Goal: Task Accomplishment & Management: Manage account settings

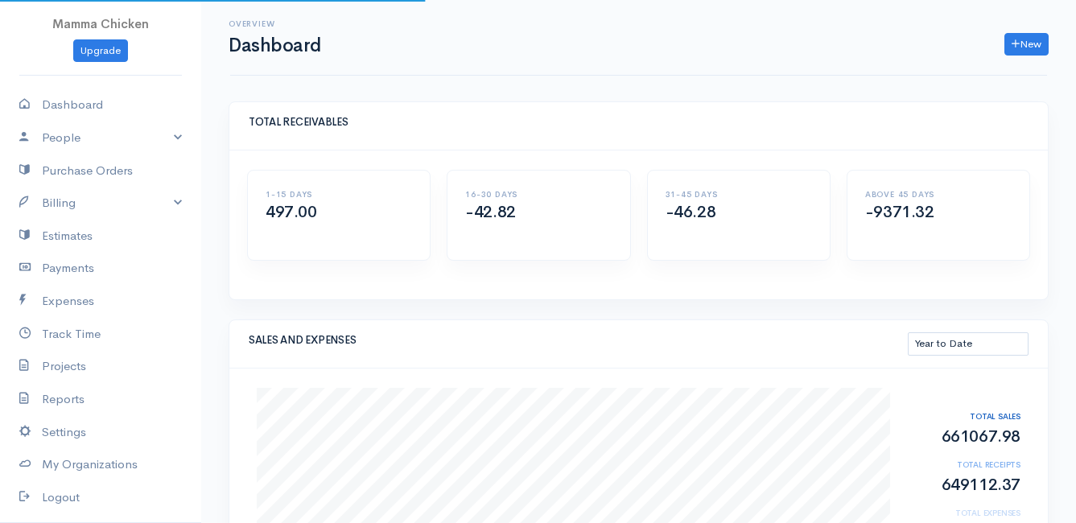
select select "thistoyear"
click at [72, 200] on link "Billing" at bounding box center [100, 203] width 201 height 33
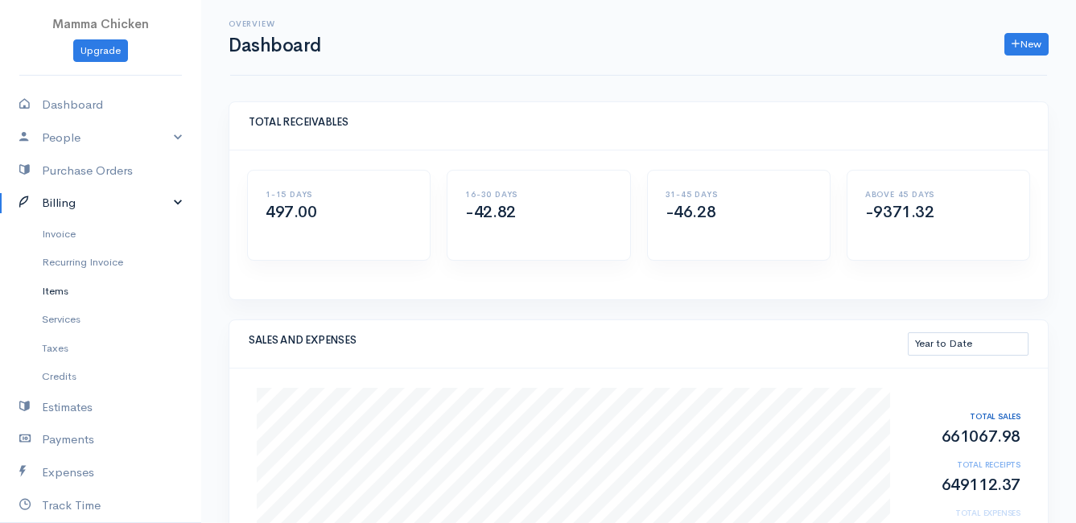
click at [58, 291] on link "Items" at bounding box center [100, 291] width 201 height 29
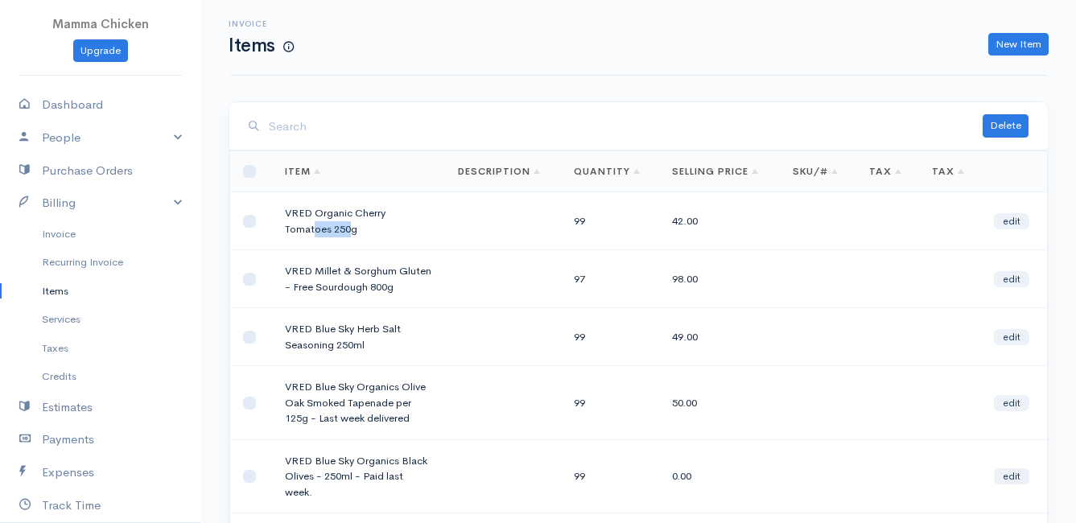
drag, startPoint x: 352, startPoint y: 231, endPoint x: 311, endPoint y: 228, distance: 40.4
click at [311, 228] on td "VRED Organic Cherry Tomatoes 250g" at bounding box center [358, 221] width 173 height 58
drag, startPoint x: 311, startPoint y: 228, endPoint x: 282, endPoint y: 211, distance: 34.2
click at [282, 211] on td "VRED Organic Cherry Tomatoes 250g" at bounding box center [358, 221] width 173 height 58
drag, startPoint x: 286, startPoint y: 209, endPoint x: 391, endPoint y: 221, distance: 106.1
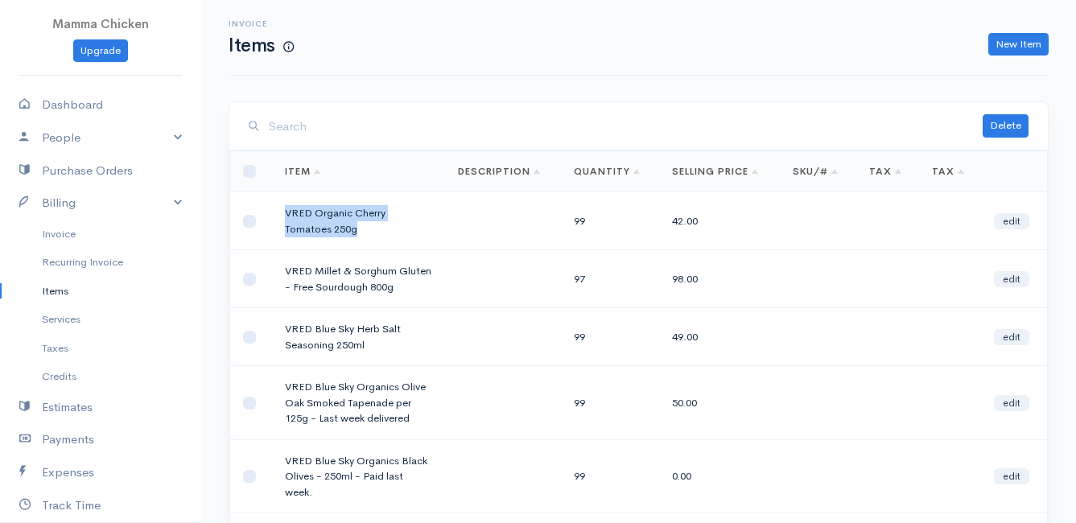
click at [391, 221] on td "VRED Organic Cherry Tomatoes 250g" at bounding box center [358, 221] width 173 height 58
drag, startPoint x: 391, startPoint y: 221, endPoint x: 329, endPoint y: 216, distance: 62.2
copy td "VRED Organic Cherry Tomatoes 250g"
click at [1016, 39] on link "New Item" at bounding box center [1018, 44] width 60 height 23
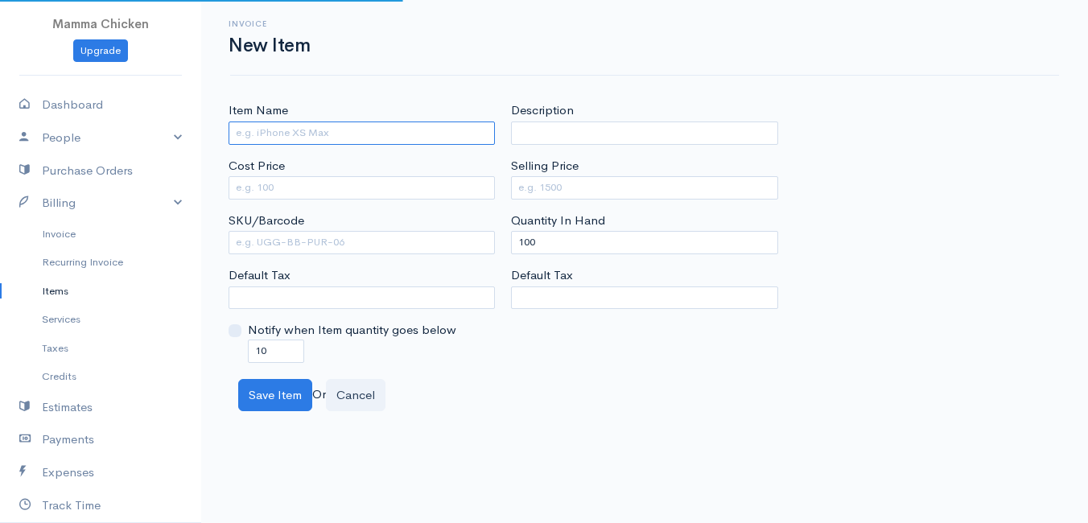
click at [287, 135] on input "Item Name" at bounding box center [362, 133] width 266 height 23
paste input "VRED Organic Cherry Tomatoes 250g"
click at [273, 129] on input "VRED" at bounding box center [362, 133] width 266 height 23
paste input "Biologically Grown Raspberry Jam"
type input "VRED Biologically Grown Raspberry Jam 375ml"
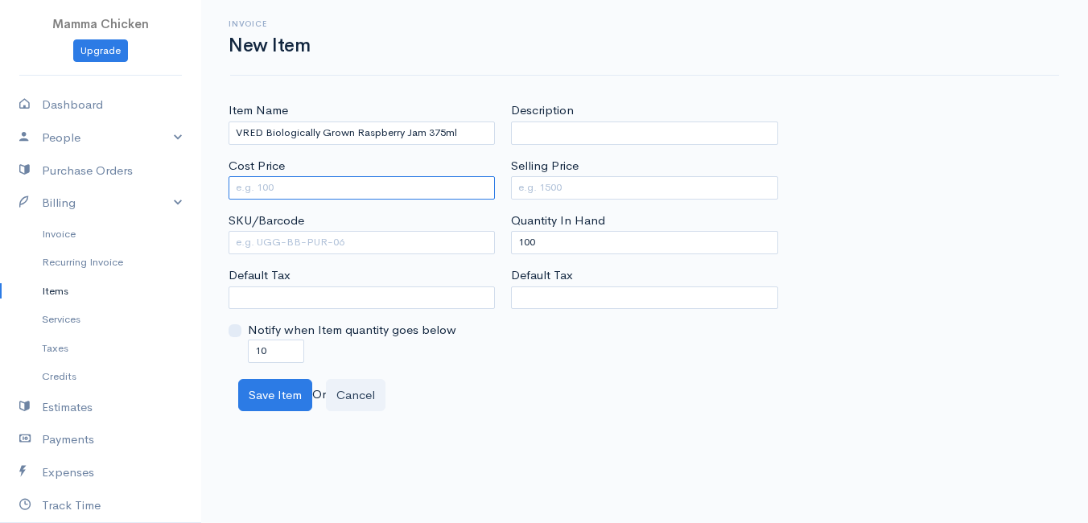
click at [350, 191] on input "Cost Price" at bounding box center [362, 187] width 266 height 23
type input "79.35"
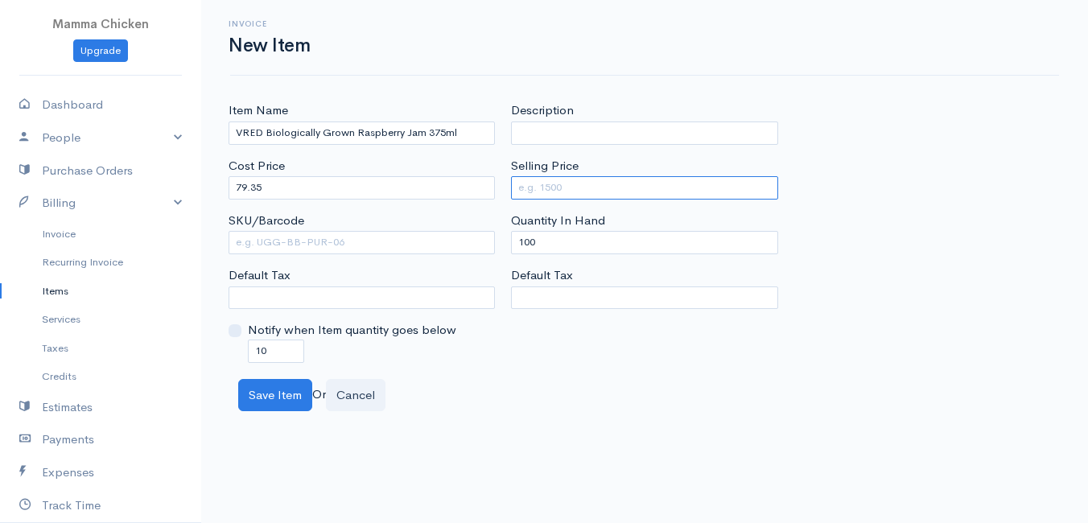
click at [625, 194] on input "Selling Price" at bounding box center [644, 187] width 266 height 23
type input "90"
click at [957, 158] on div "Item Name VRED Biologically Grown Raspberry Jam 375ml Cost Price 79.35 SKU/Barc…" at bounding box center [645, 231] width 848 height 261
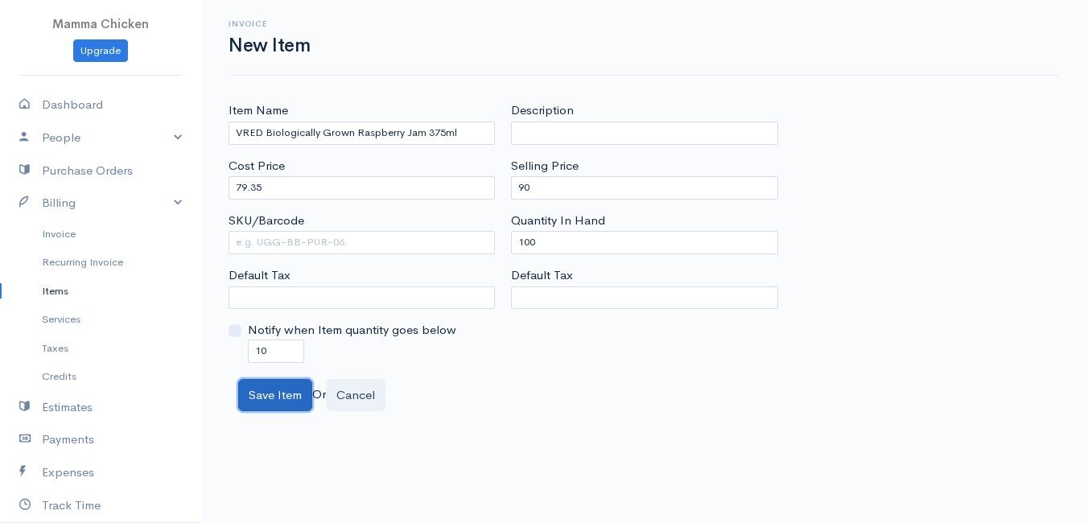
click at [276, 398] on button "Save Item" at bounding box center [275, 395] width 74 height 33
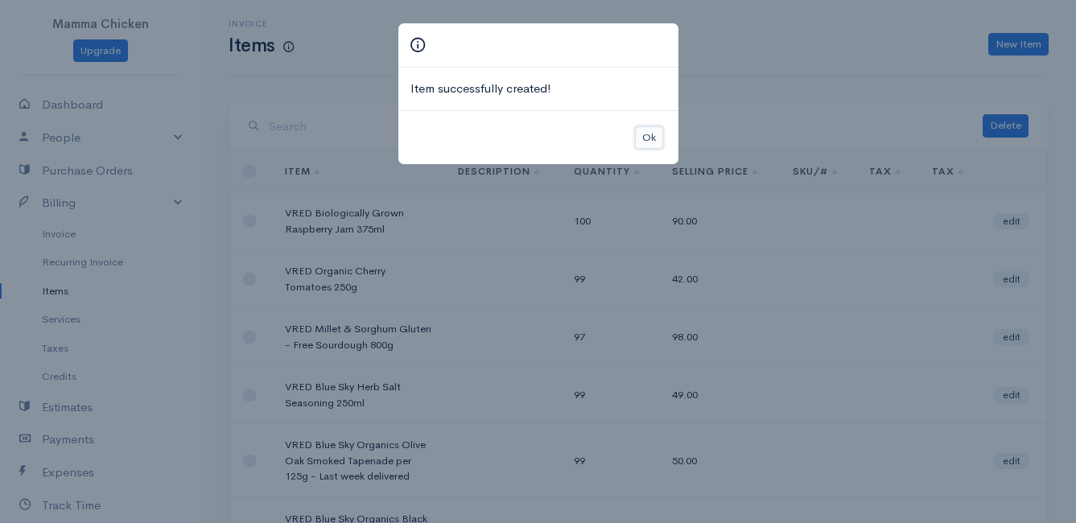
click at [648, 135] on button "Ok" at bounding box center [649, 137] width 28 height 23
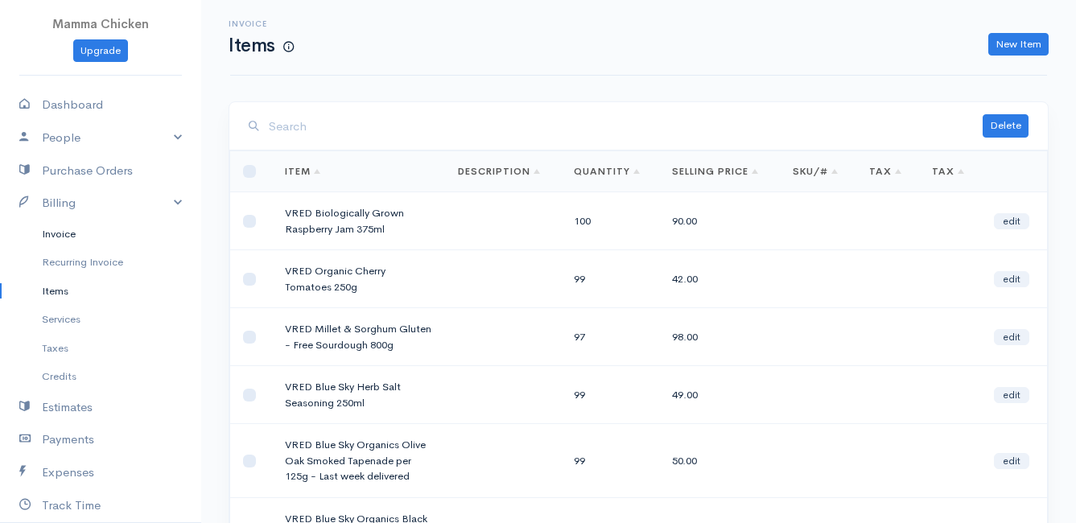
click at [74, 230] on link "Invoice" at bounding box center [100, 234] width 201 height 29
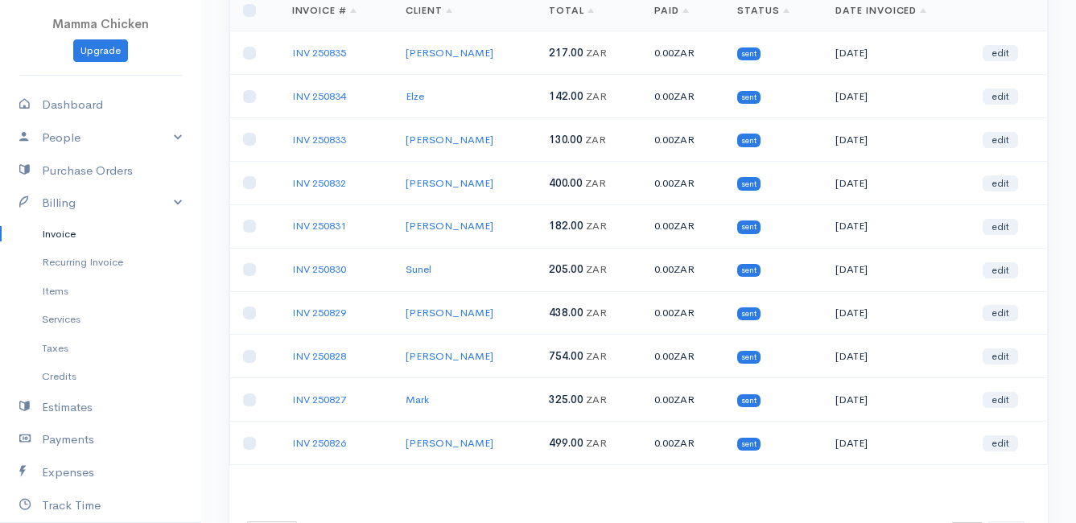
scroll to position [241, 0]
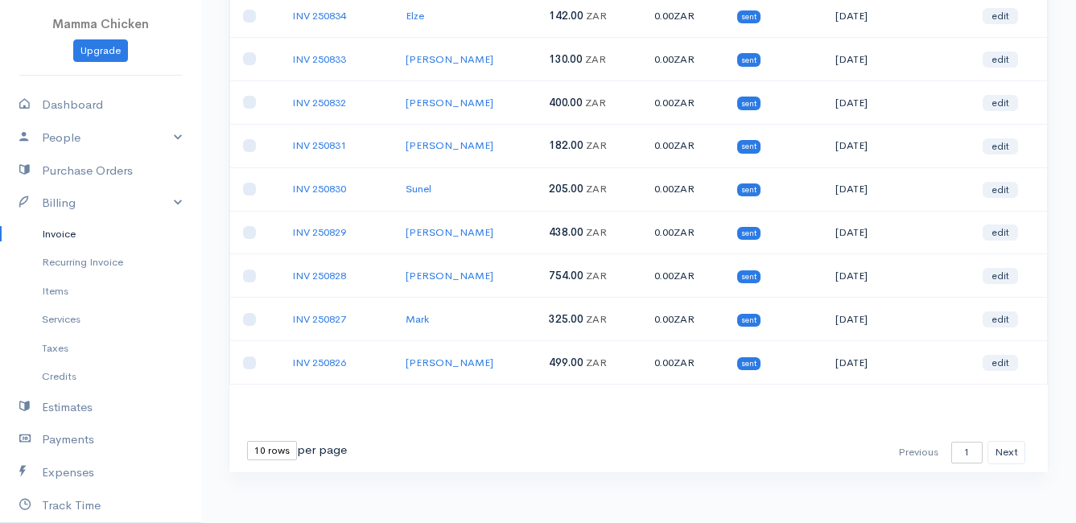
click at [261, 451] on select "10 rows 25 rows 50 rows" at bounding box center [272, 450] width 50 height 19
select select "25"
click at [247, 441] on select "10 rows 25 rows 50 rows" at bounding box center [272, 450] width 50 height 19
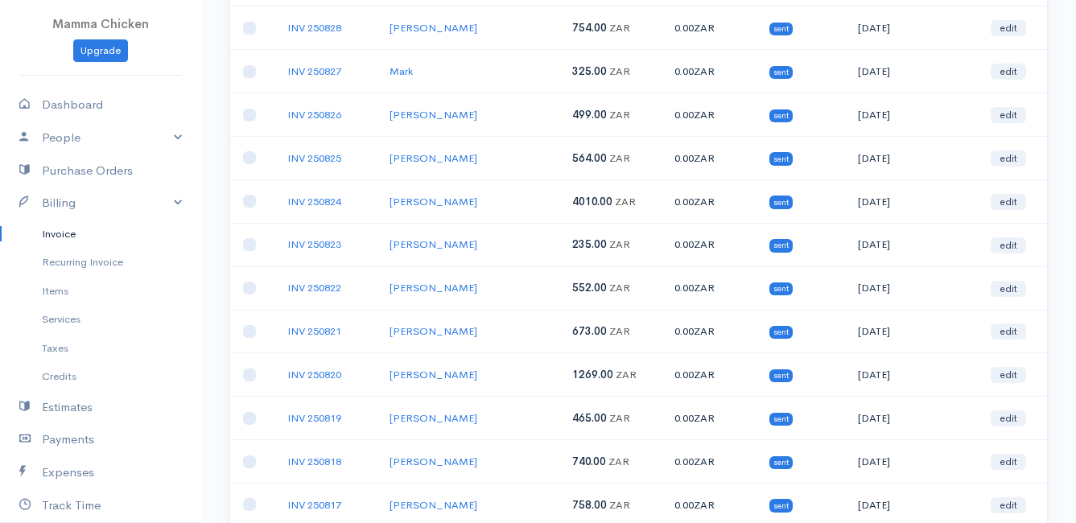
scroll to position [570, 0]
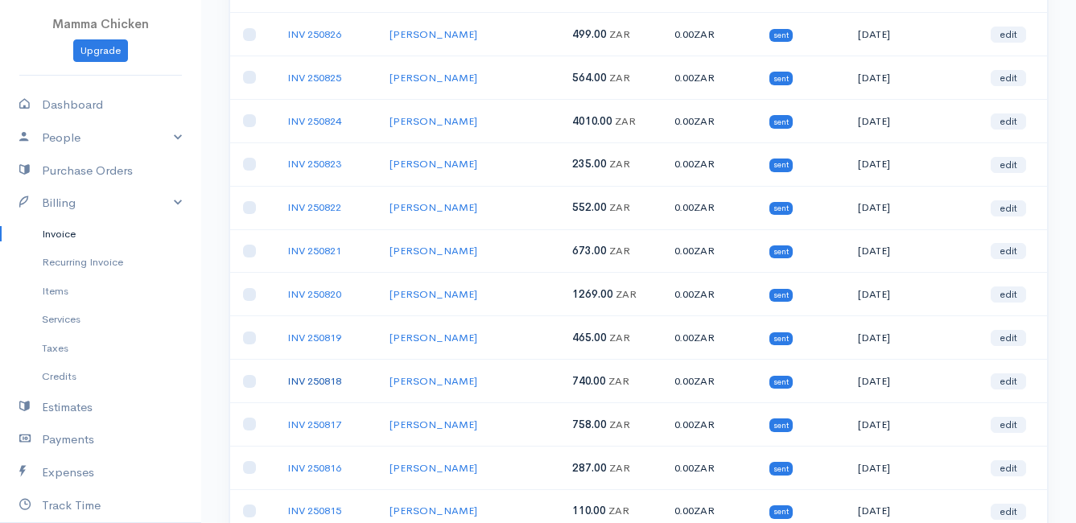
click at [320, 380] on link "INV 250818" at bounding box center [314, 381] width 54 height 14
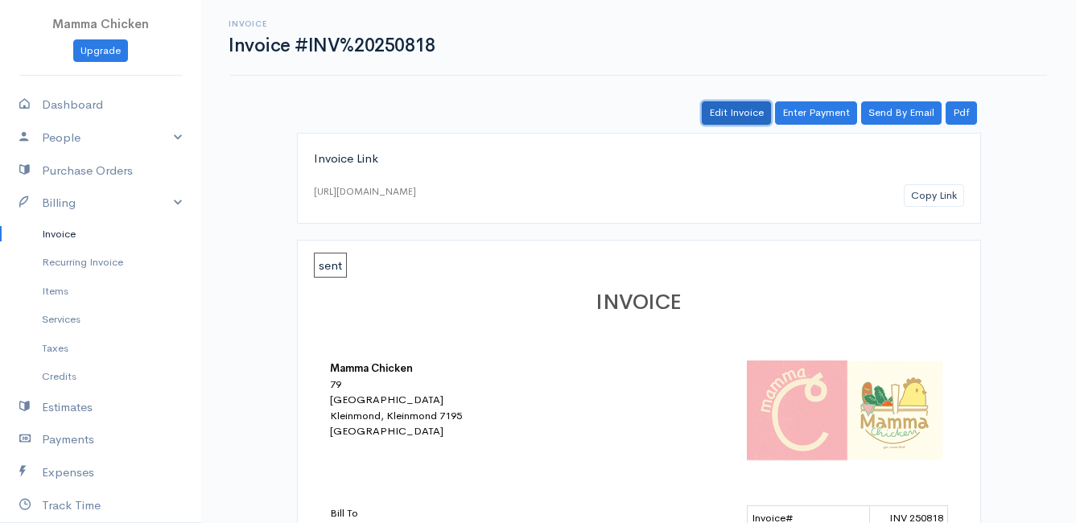
click at [765, 109] on link "Edit Invoice" at bounding box center [736, 112] width 69 height 23
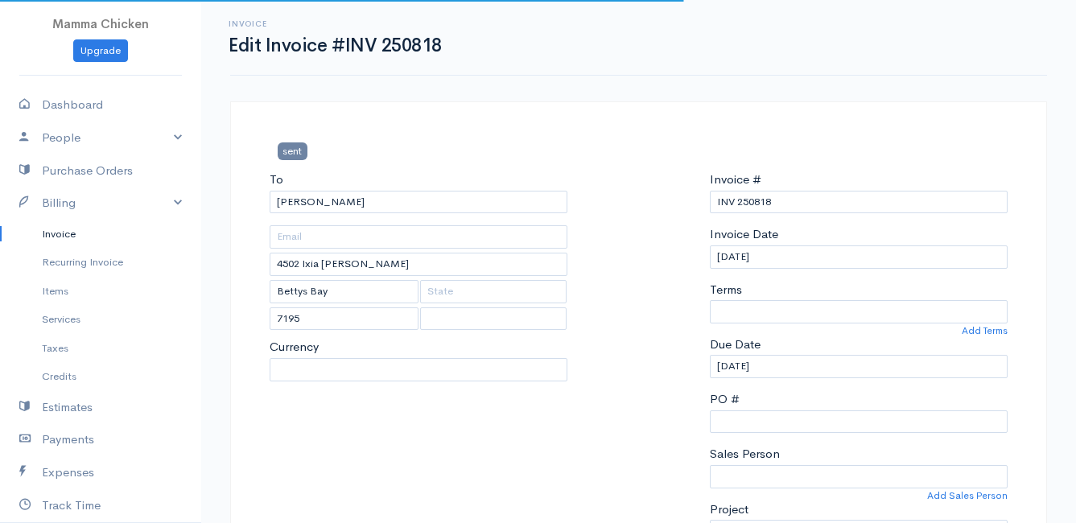
select select
select select "[GEOGRAPHIC_DATA]"
select select "ZAR"
select select "0"
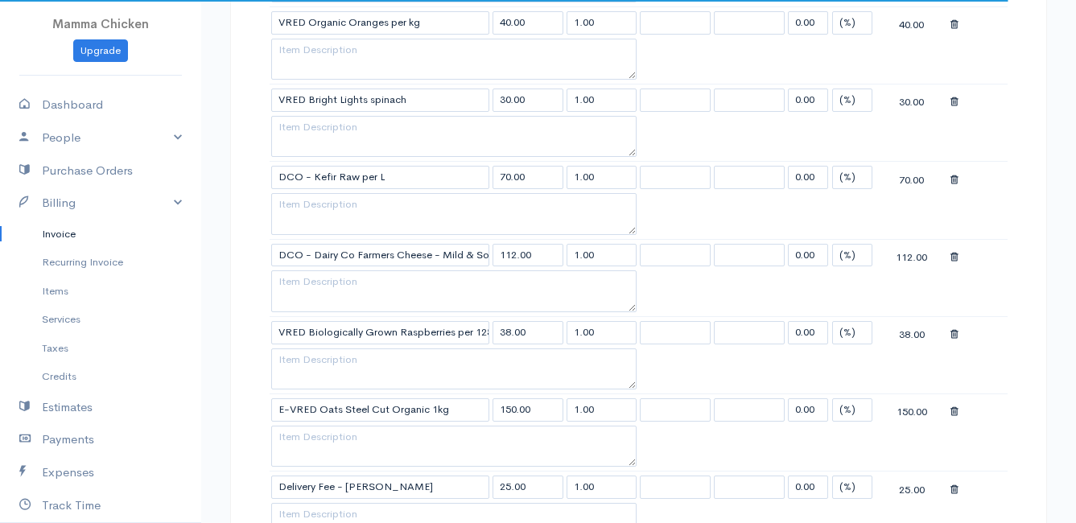
scroll to position [1288, 0]
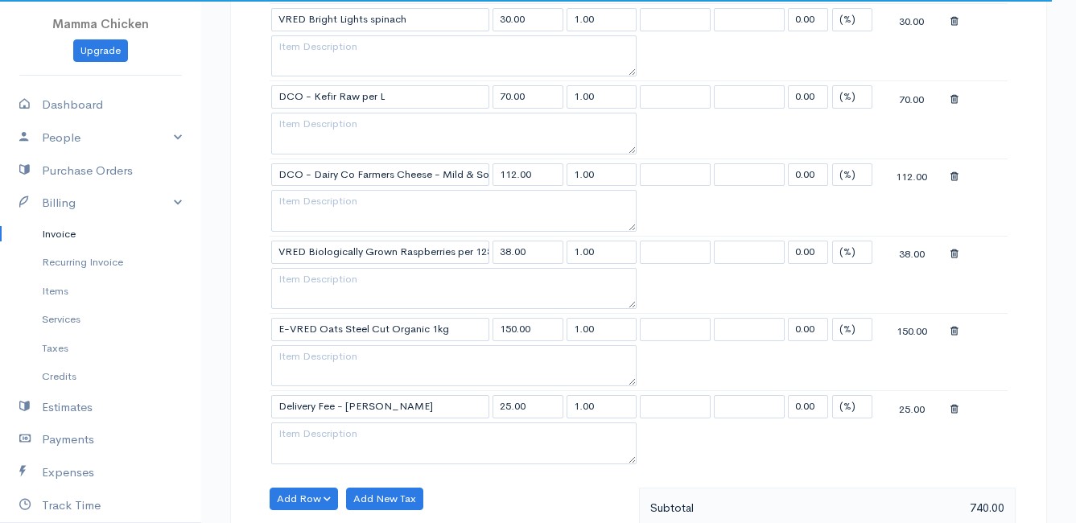
click at [958, 257] on icon at bounding box center [954, 254] width 8 height 11
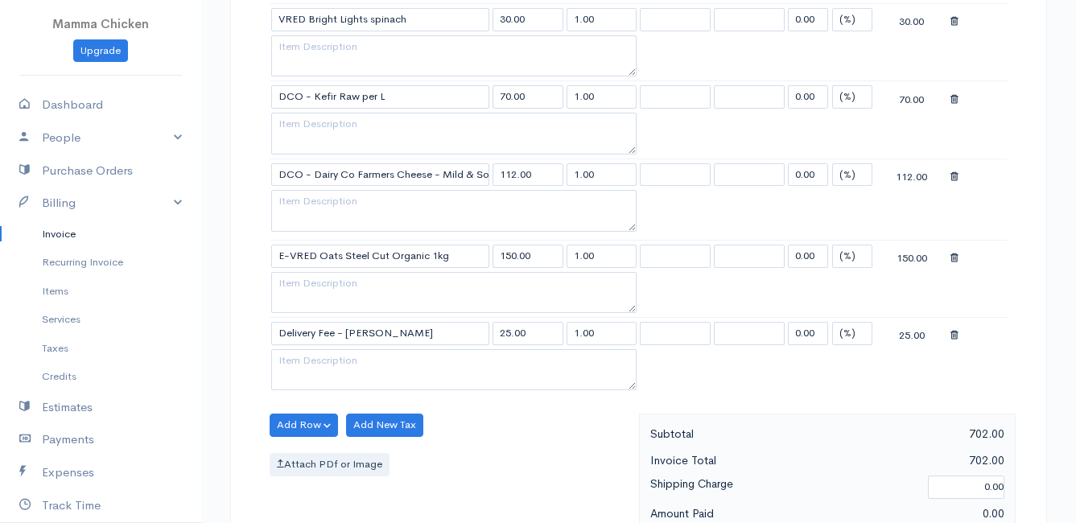
click at [958, 335] on icon at bounding box center [954, 335] width 8 height 11
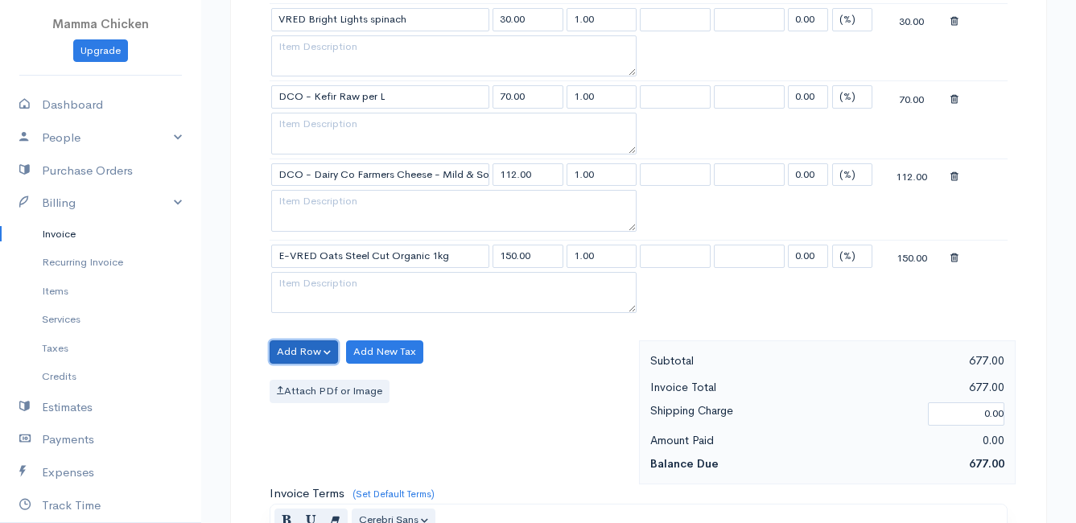
click at [303, 345] on button "Add Row" at bounding box center [304, 351] width 68 height 23
click at [305, 384] on link "Add Item Row" at bounding box center [333, 385] width 127 height 28
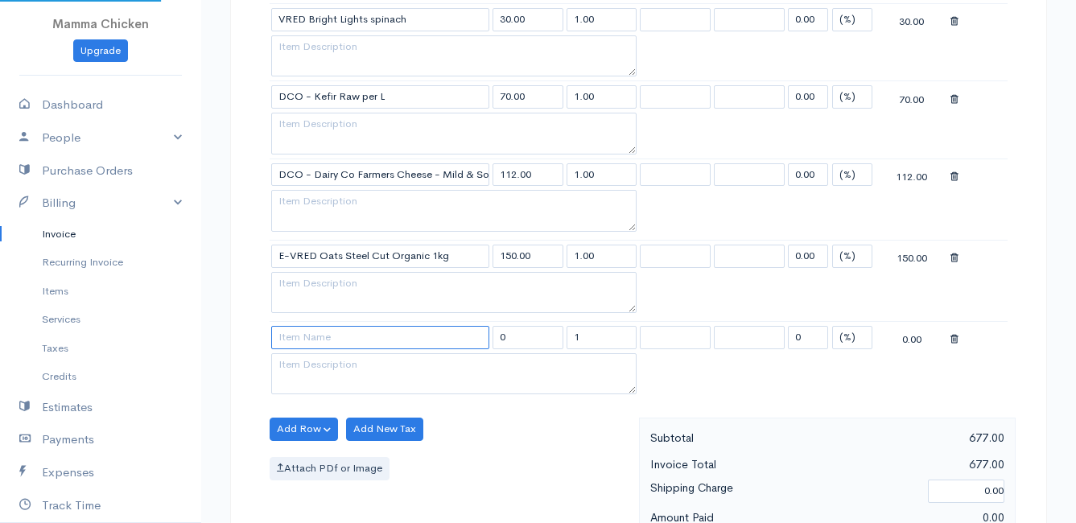
click at [343, 332] on input at bounding box center [380, 337] width 218 height 23
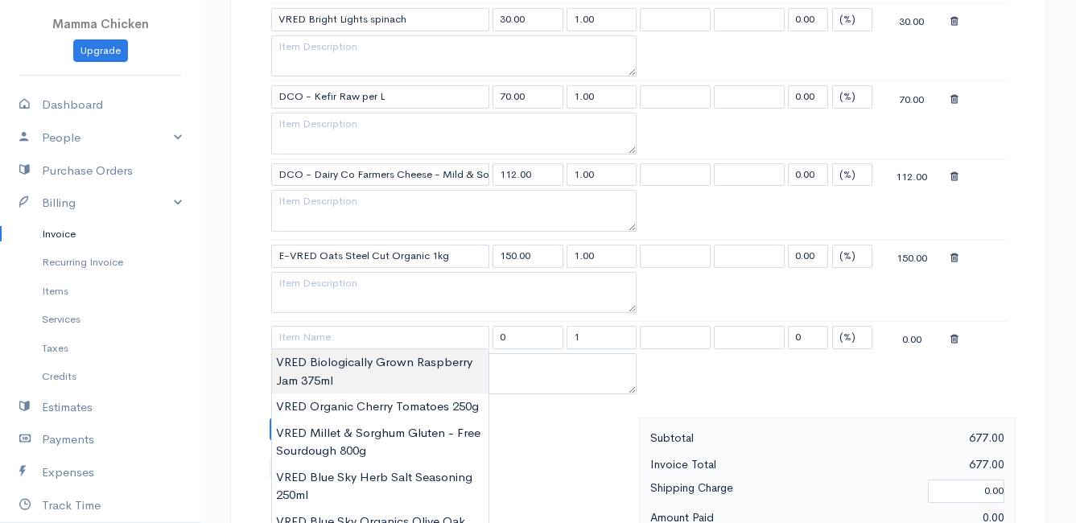
type input "VRED Biologically Grown Raspberry Jam 375ml"
type input "90.00"
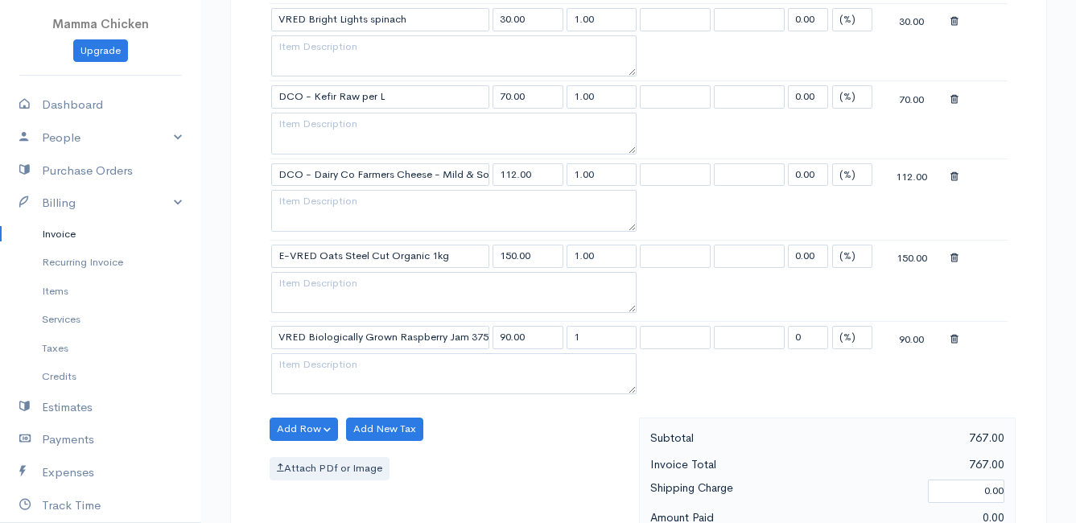
click at [307, 432] on button "Add Row" at bounding box center [304, 429] width 68 height 23
click at [307, 457] on link "Add Item Row" at bounding box center [333, 462] width 127 height 28
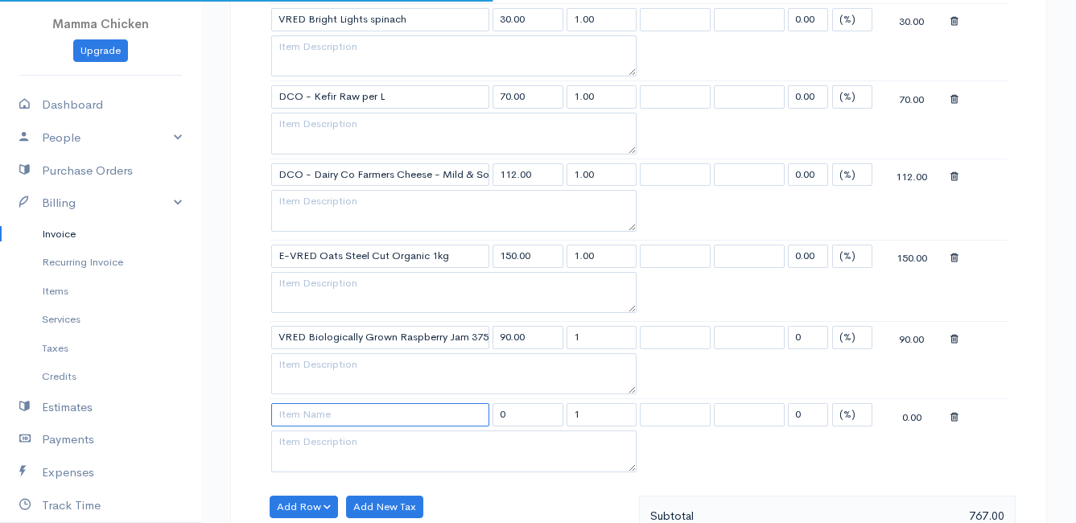
click at [308, 411] on input at bounding box center [380, 414] width 218 height 23
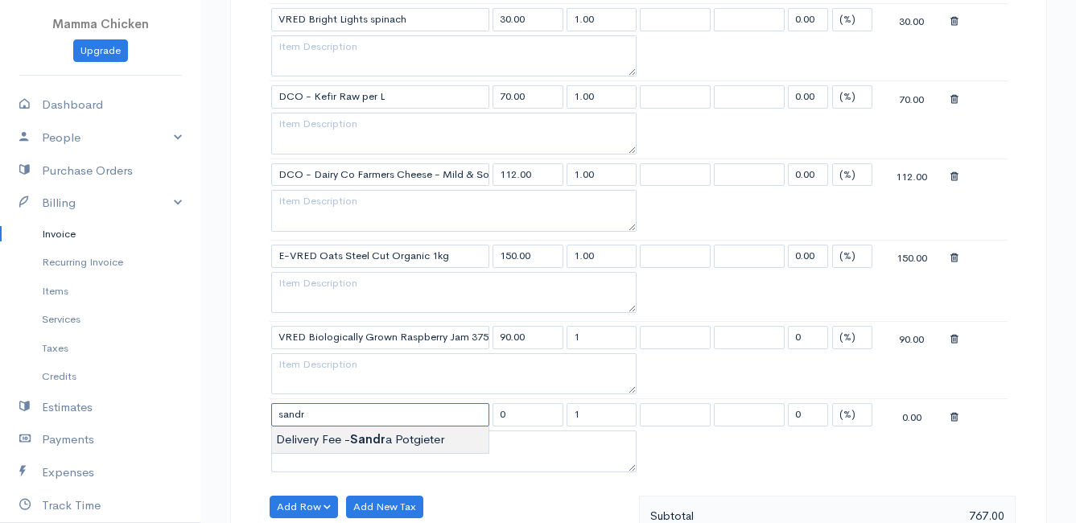
type input "Delivery Fee - [PERSON_NAME]"
type input "25.00"
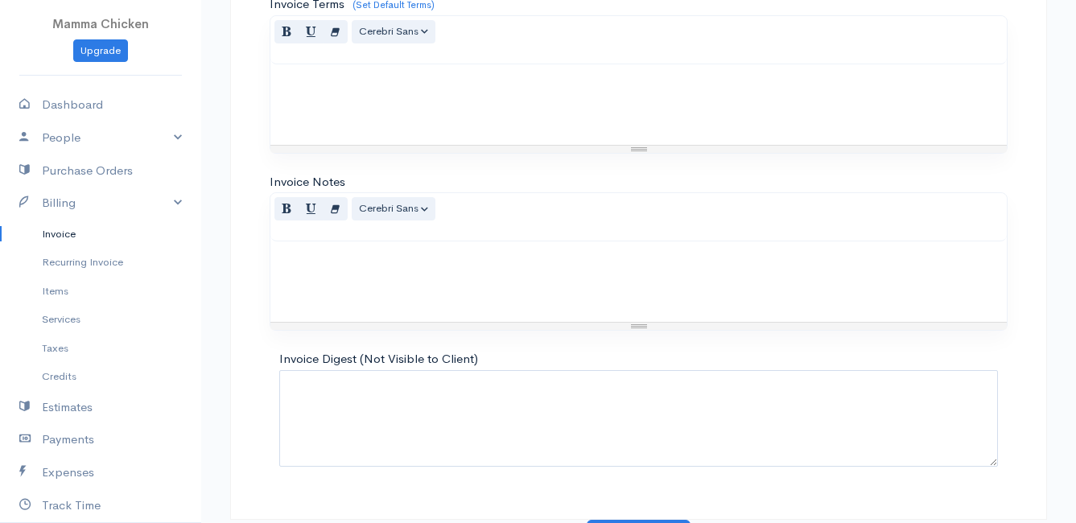
scroll to position [1960, 0]
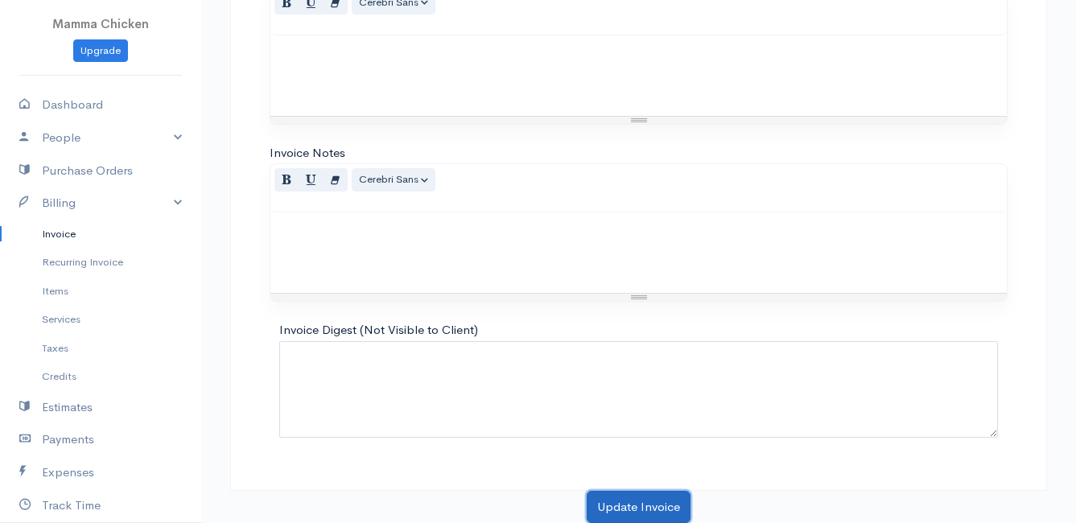
click at [630, 504] on button "Update Invoice" at bounding box center [639, 507] width 104 height 33
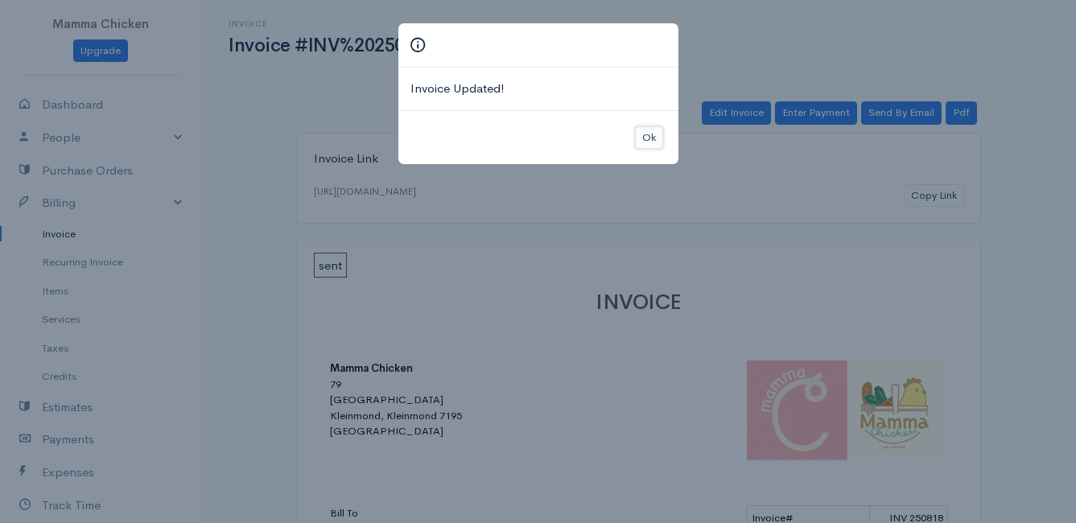
click at [648, 138] on button "Ok" at bounding box center [649, 137] width 28 height 23
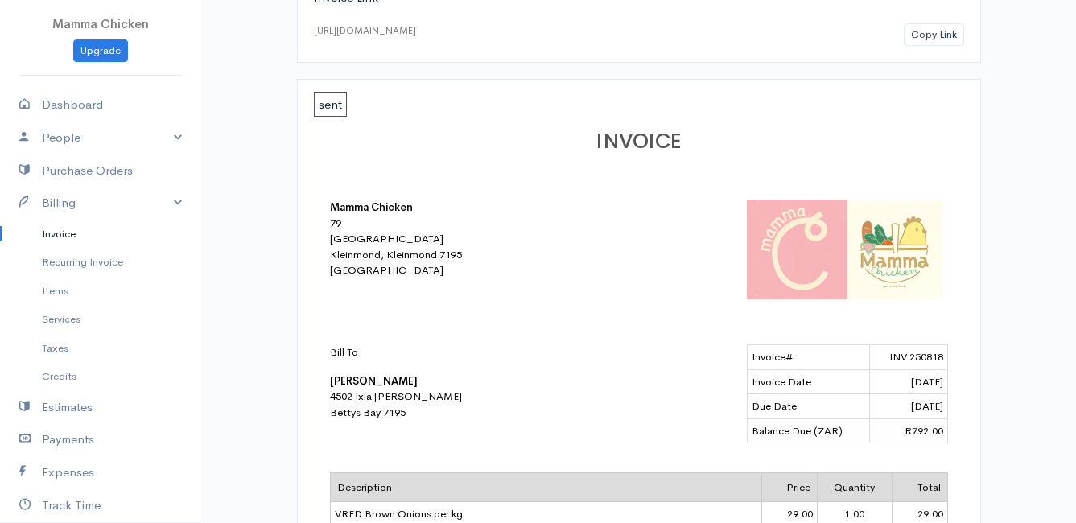
scroll to position [241, 0]
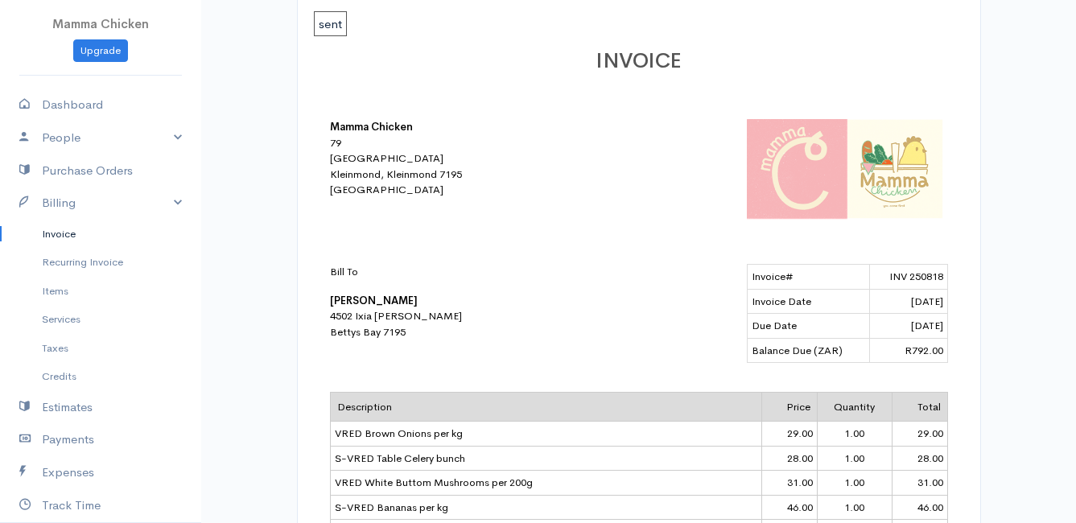
click at [707, 196] on div "Mamma Chicken [STREET_ADDRESS]" at bounding box center [639, 169] width 618 height 100
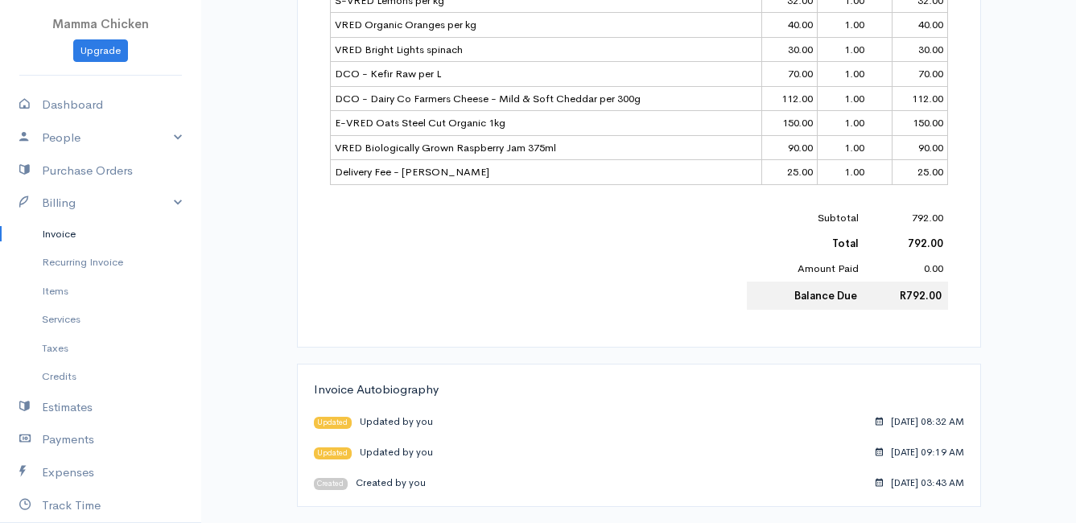
scroll to position [605, 0]
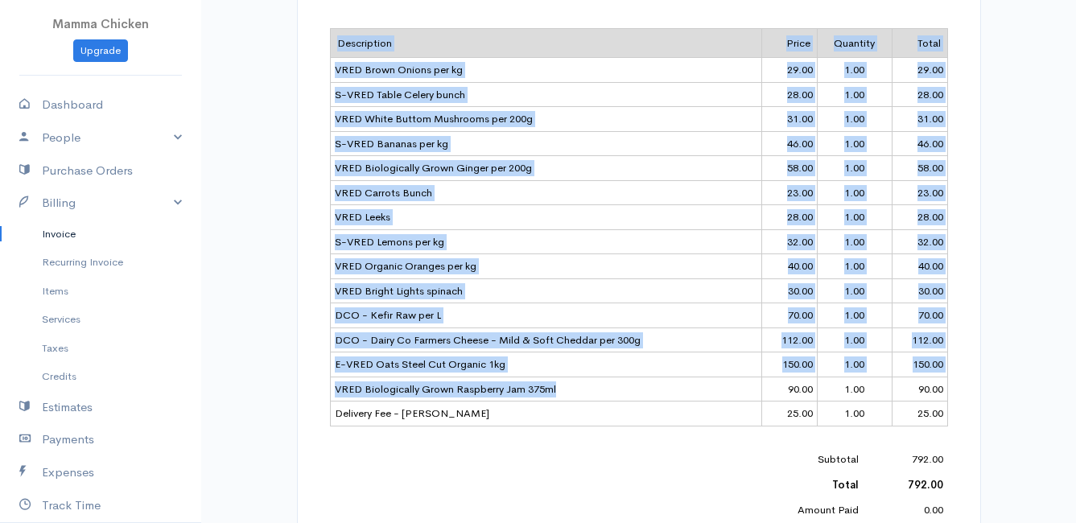
drag, startPoint x: 555, startPoint y: 389, endPoint x: 322, endPoint y: 388, distance: 232.6
click at [322, 388] on div "INVOICE Mamma Chicken [STREET_ADDRESS] Bill To [PERSON_NAME] 4502 Ixia [PERSON_…" at bounding box center [639, 121] width 650 height 902
drag, startPoint x: 322, startPoint y: 388, endPoint x: 599, endPoint y: 387, distance: 276.9
click at [599, 387] on td "VRED Biologically Grown Raspberry Jam 375ml" at bounding box center [545, 389] width 431 height 25
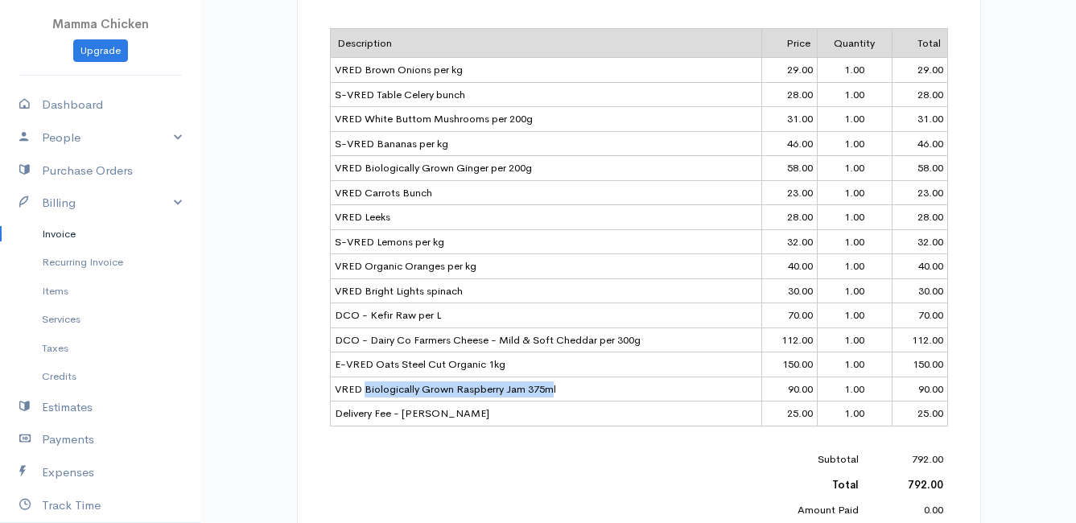
drag, startPoint x: 554, startPoint y: 388, endPoint x: 366, endPoint y: 394, distance: 187.6
click at [366, 394] on td "VRED Biologically Grown Raspberry Jam 375ml" at bounding box center [545, 389] width 431 height 25
drag, startPoint x: 366, startPoint y: 394, endPoint x: 344, endPoint y: 390, distance: 22.9
click at [344, 390] on td "VRED Biologically Grown Raspberry Jam 375ml" at bounding box center [545, 389] width 431 height 25
drag, startPoint x: 336, startPoint y: 390, endPoint x: 556, endPoint y: 390, distance: 220.5
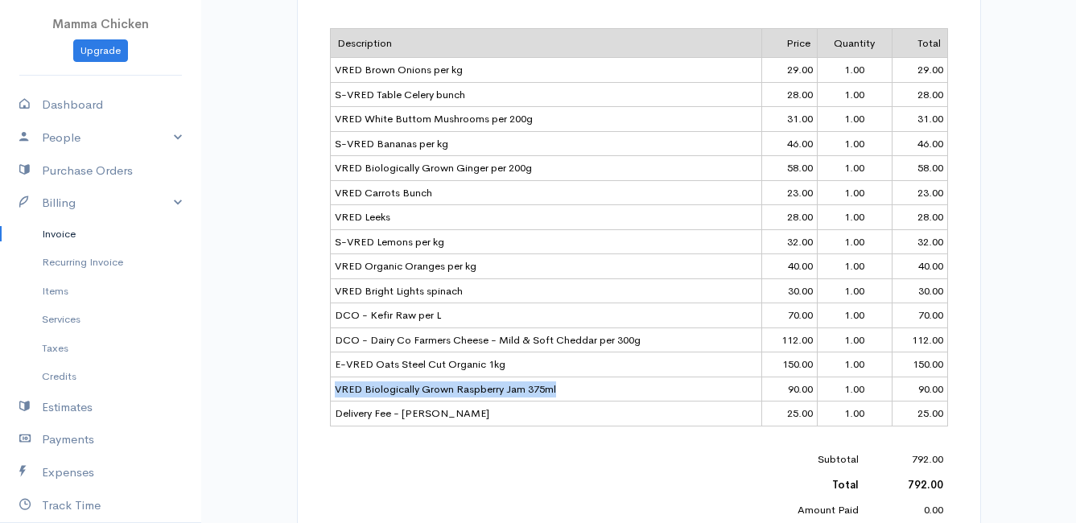
click at [556, 390] on td "VRED Biologically Grown Raspberry Jam 375ml" at bounding box center [545, 389] width 431 height 25
drag, startPoint x: 556, startPoint y: 390, endPoint x: 490, endPoint y: 396, distance: 66.2
copy td "VRED Biologically Grown Raspberry Jam 375ml"
click at [596, 444] on div "INVOICE Mamma Chicken [STREET_ADDRESS] Bill To [PERSON_NAME] 4502 Ixia [PERSON_…" at bounding box center [639, 121] width 650 height 902
click at [82, 101] on link "Dashboard" at bounding box center [100, 105] width 201 height 33
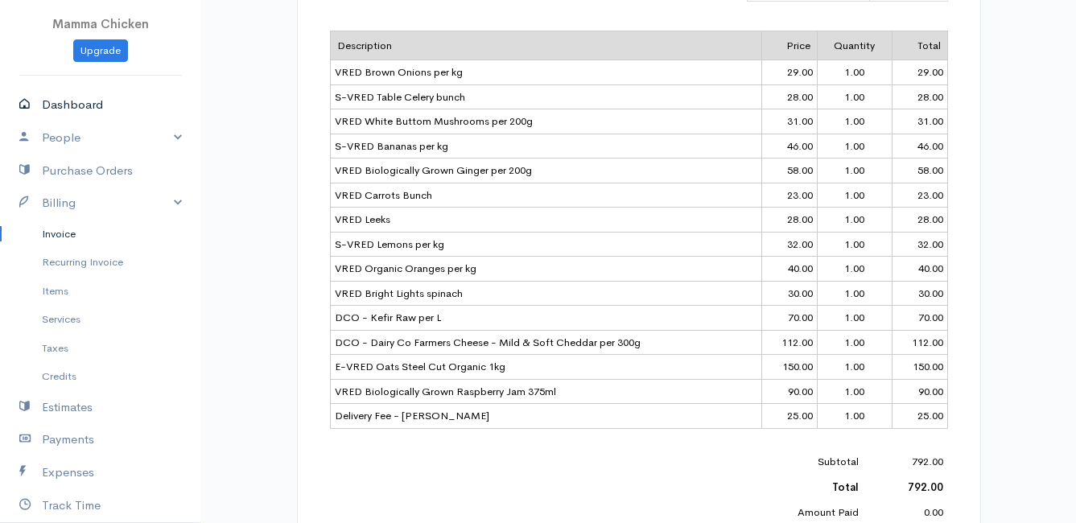
select select "thistoyear"
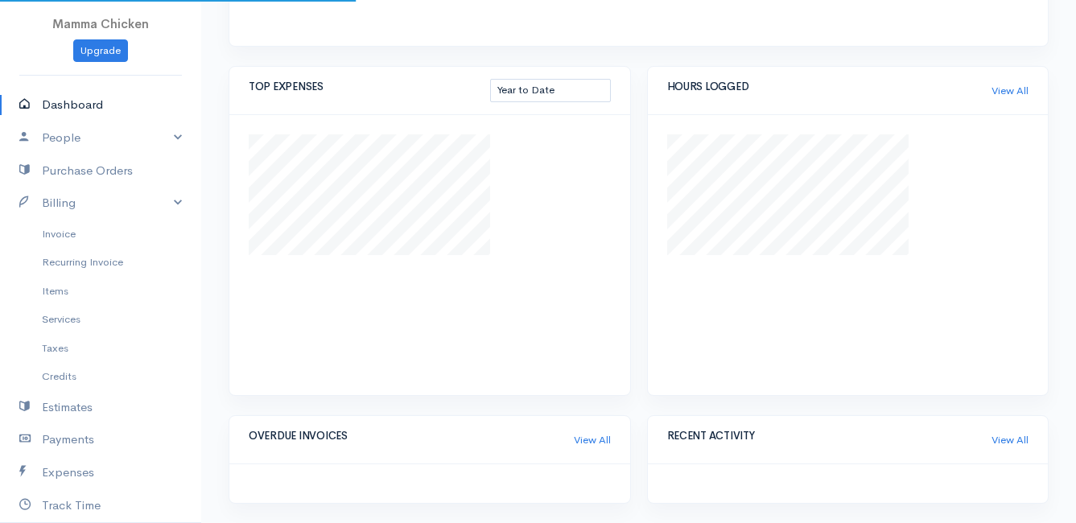
scroll to position [605, 0]
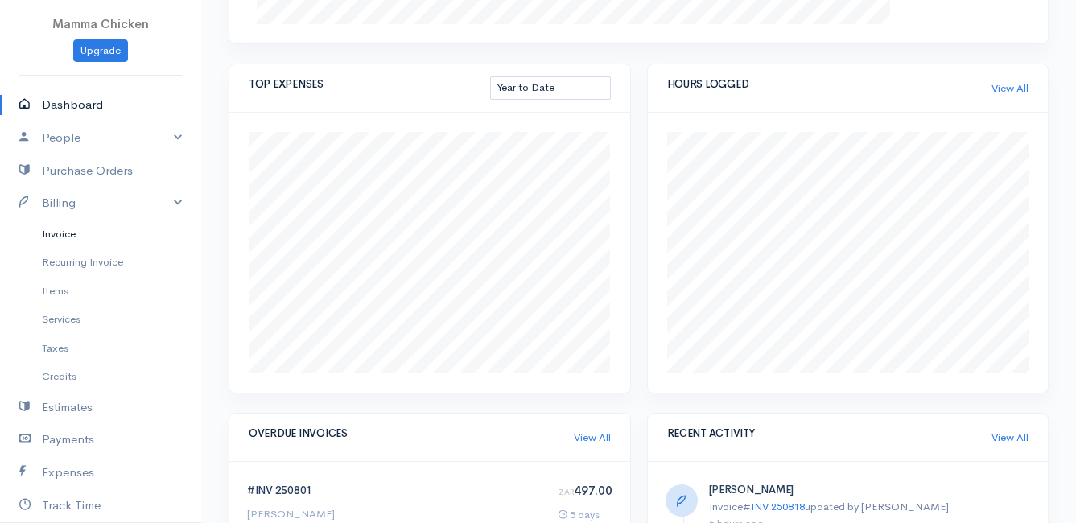
click at [50, 233] on link "Invoice" at bounding box center [100, 234] width 201 height 29
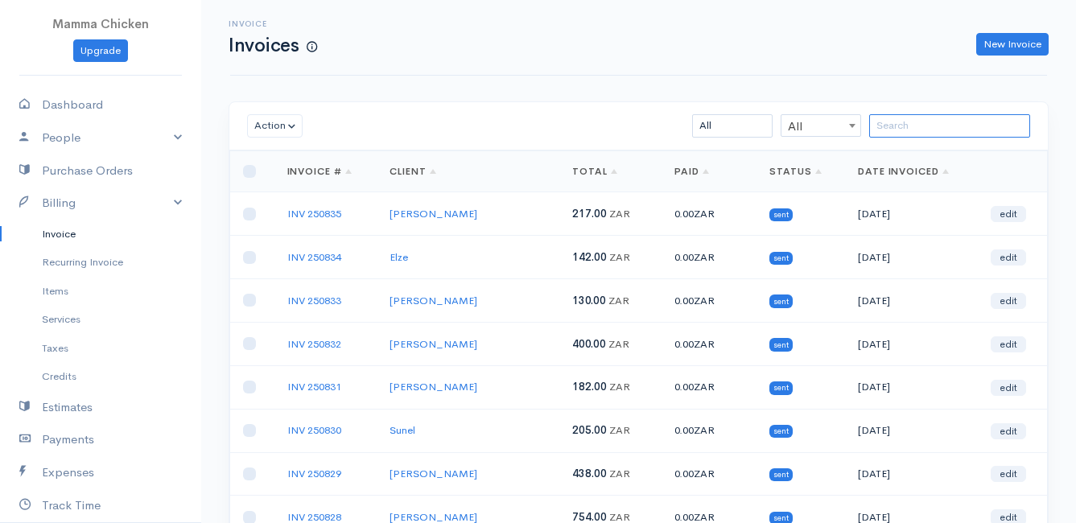
click at [913, 131] on input "search" at bounding box center [949, 125] width 161 height 23
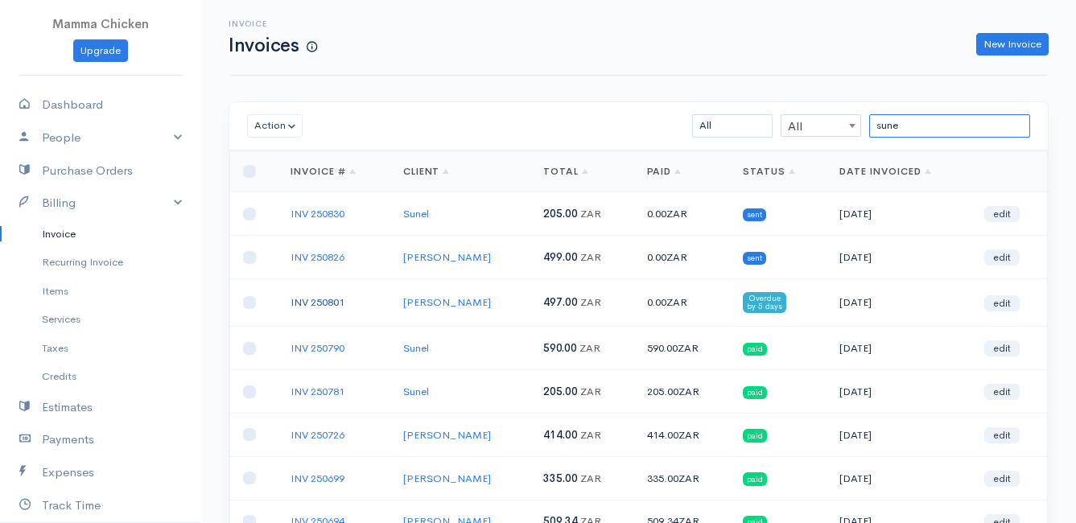
type input "sune"
click at [314, 303] on link "INV 250801" at bounding box center [318, 302] width 54 height 14
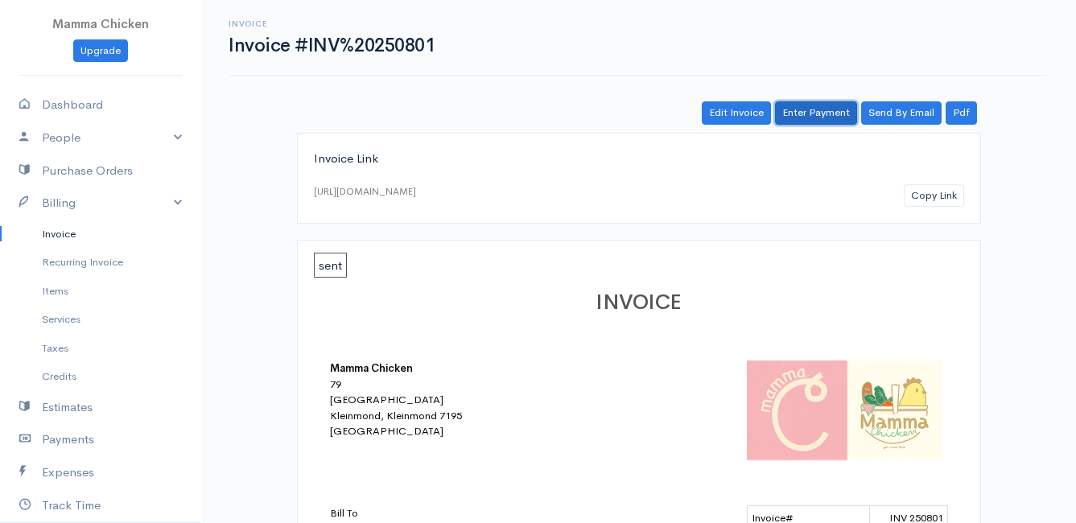
click at [821, 113] on link "Enter Payment" at bounding box center [816, 112] width 82 height 23
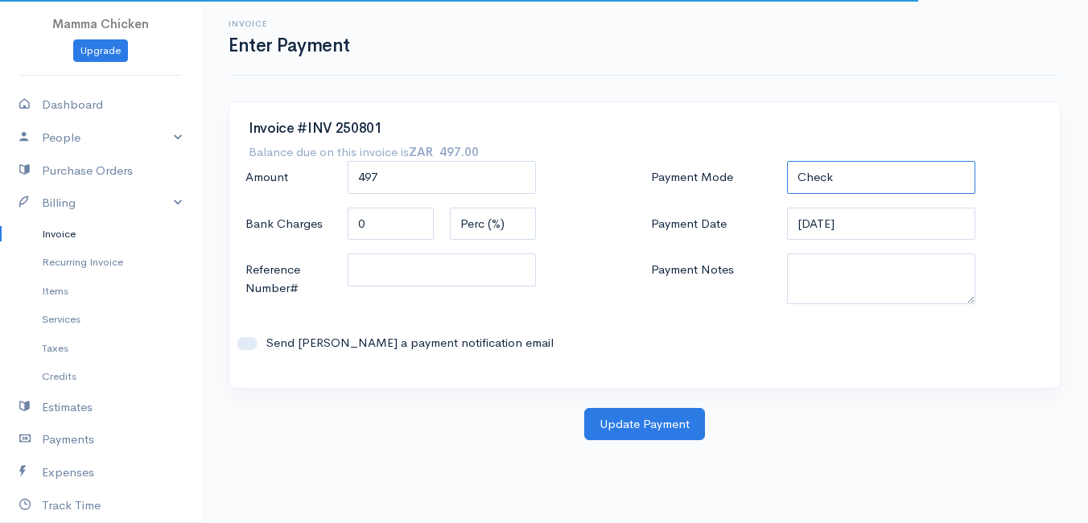
click at [835, 167] on select "Check Bank Transfer Credit Cash Debit ACH VISA MASTERCARD AMEX DISCOVER DINERS …" at bounding box center [881, 177] width 188 height 33
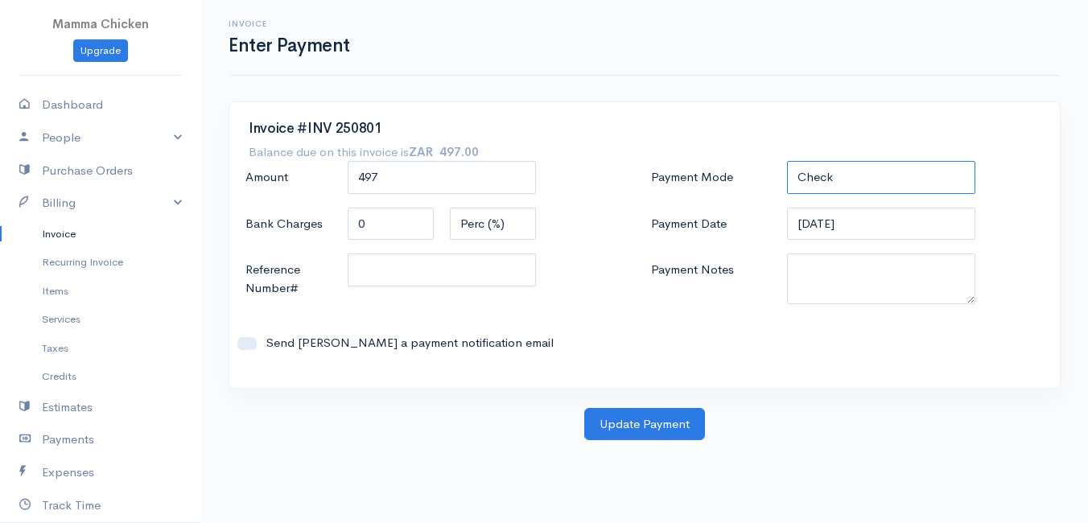
select select "Bank Transfer"
click at [787, 161] on select "Check Bank Transfer Credit Cash Debit ACH VISA MASTERCARD AMEX DISCOVER DINERS …" at bounding box center [881, 177] width 188 height 33
click at [890, 228] on input "[DATE]" at bounding box center [881, 224] width 188 height 33
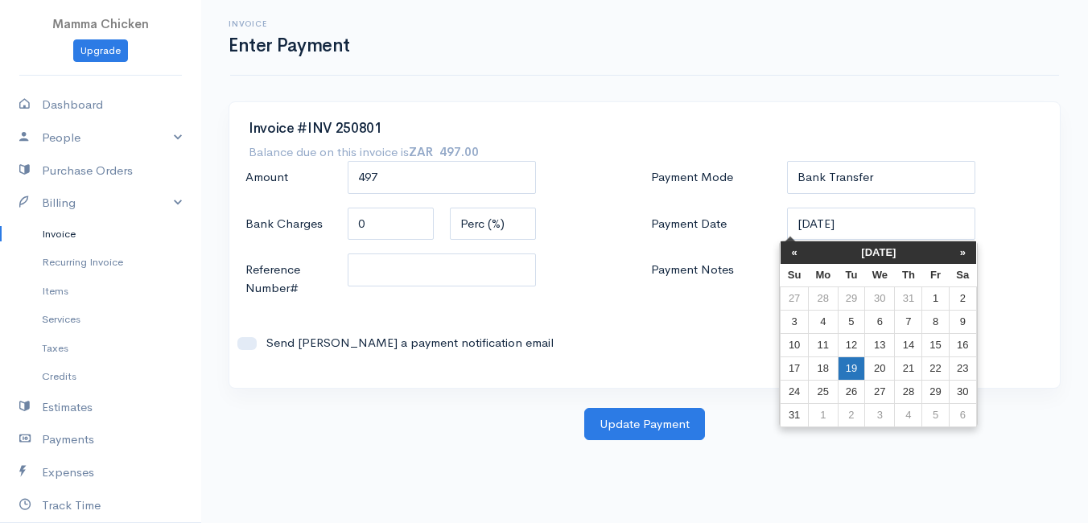
click at [853, 365] on td "19" at bounding box center [851, 368] width 27 height 23
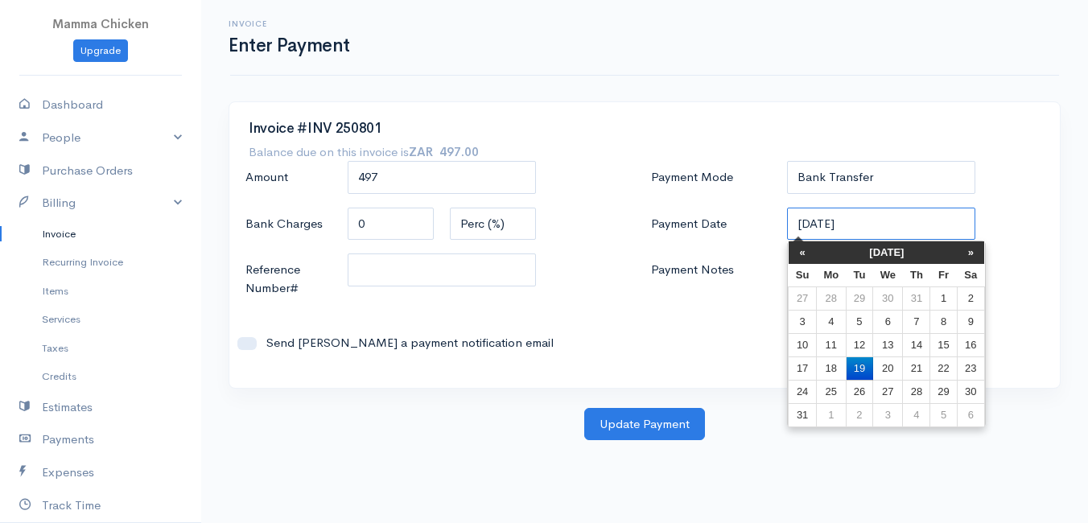
click at [870, 224] on input "[DATE]" at bounding box center [881, 224] width 188 height 33
click at [834, 364] on td "18" at bounding box center [831, 368] width 30 height 23
type input "[DATE]"
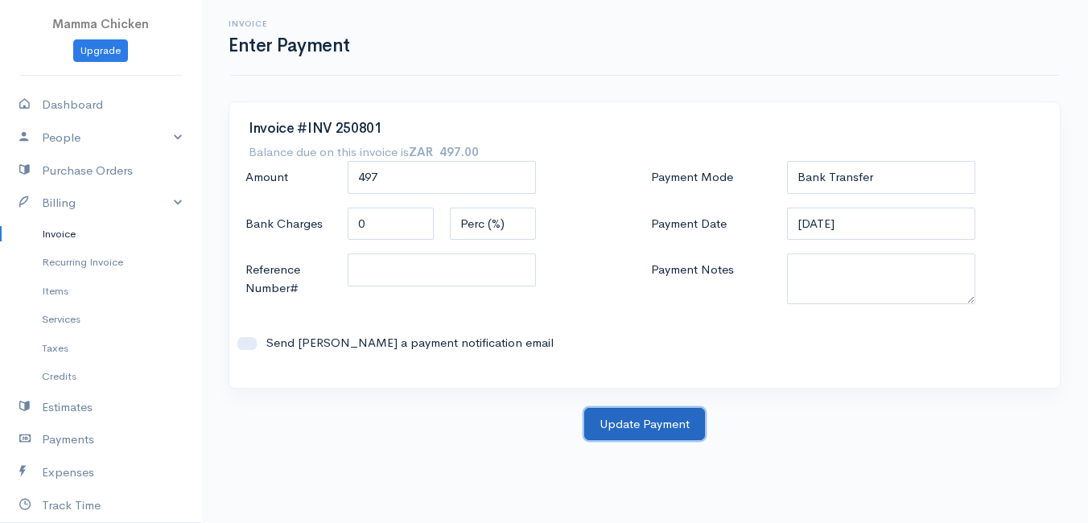
click at [659, 415] on button "Update Payment" at bounding box center [644, 424] width 121 height 33
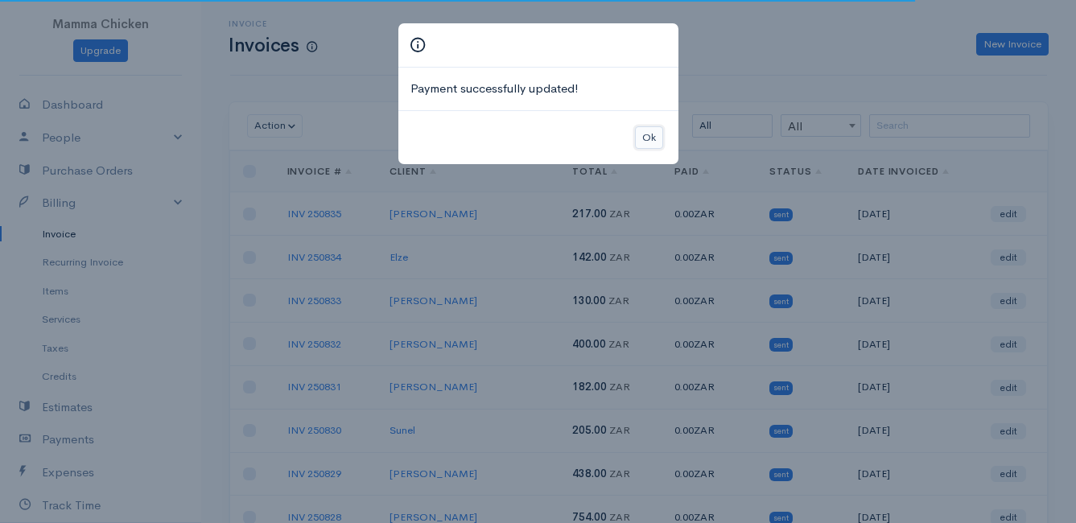
click at [650, 136] on button "Ok" at bounding box center [649, 137] width 28 height 23
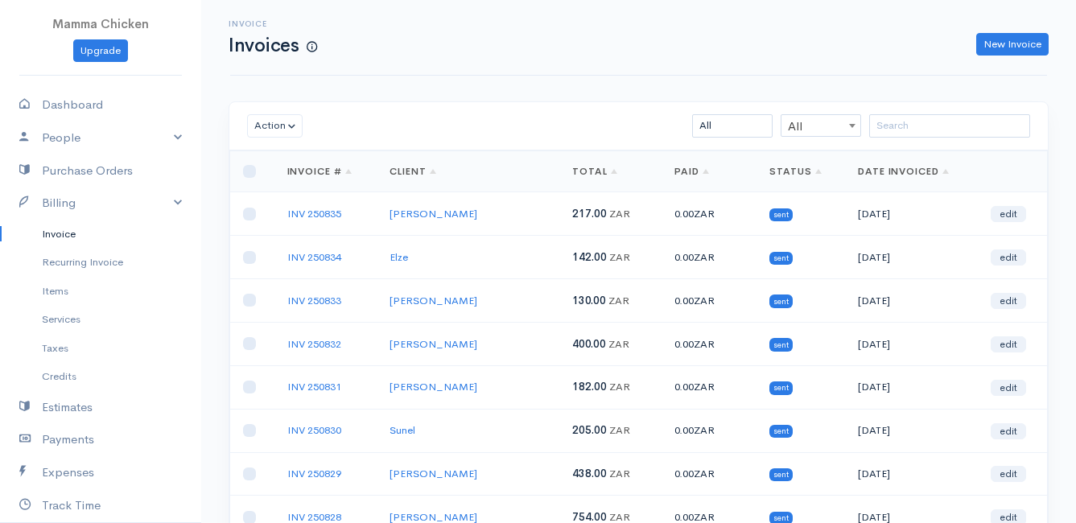
click at [41, 235] on link "Invoice" at bounding box center [100, 234] width 201 height 29
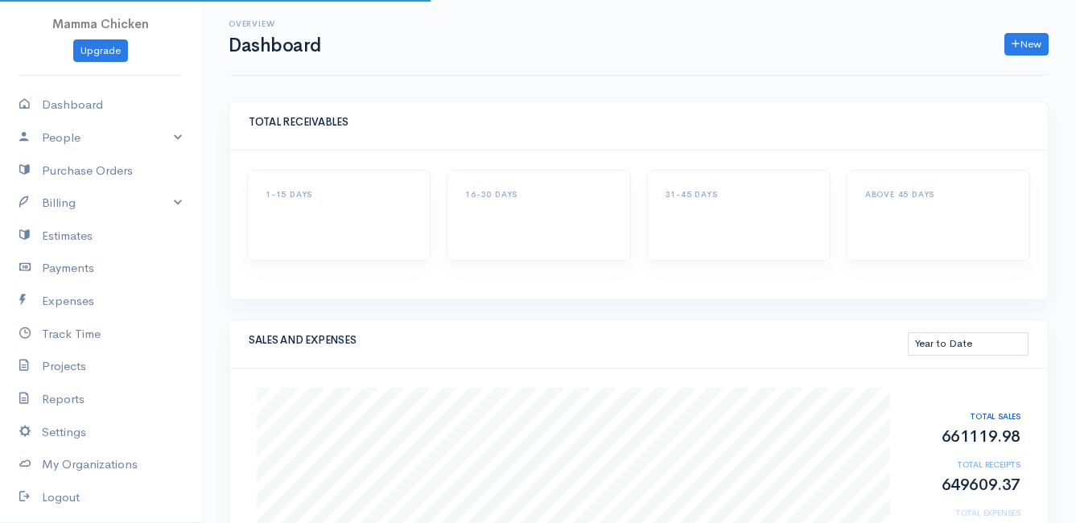
select select "thistoyear"
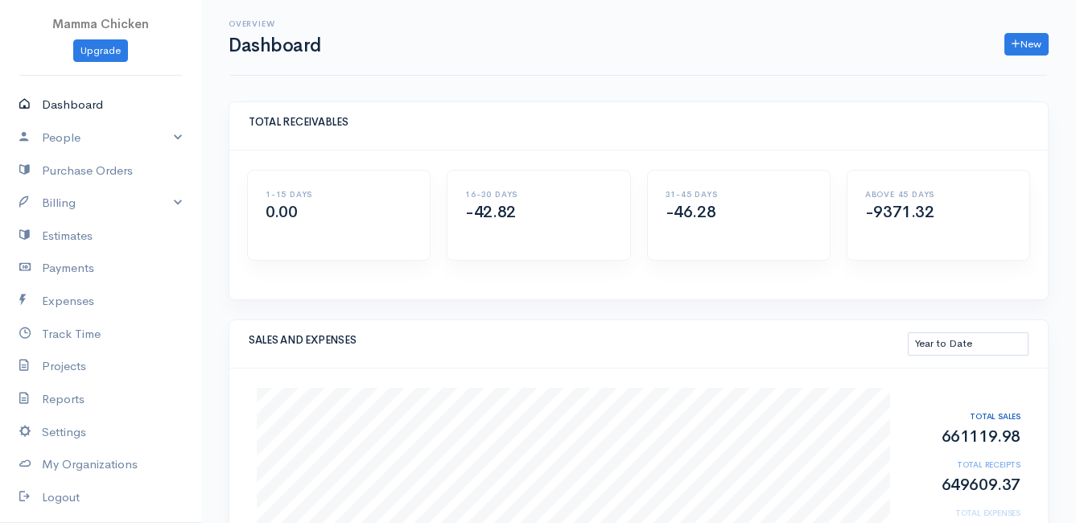
click at [91, 106] on link "Dashboard" at bounding box center [100, 105] width 201 height 33
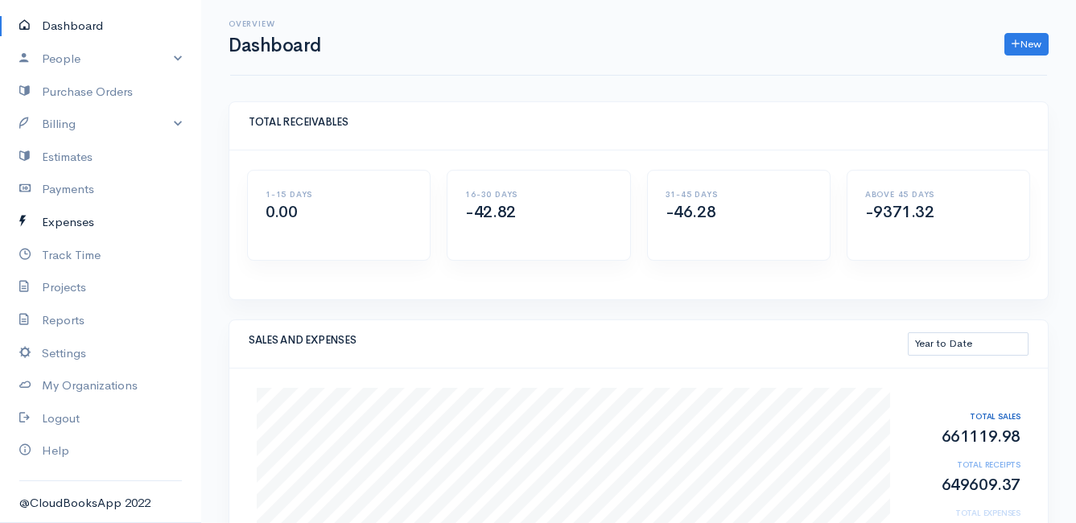
click at [80, 222] on link "Expenses" at bounding box center [100, 222] width 201 height 33
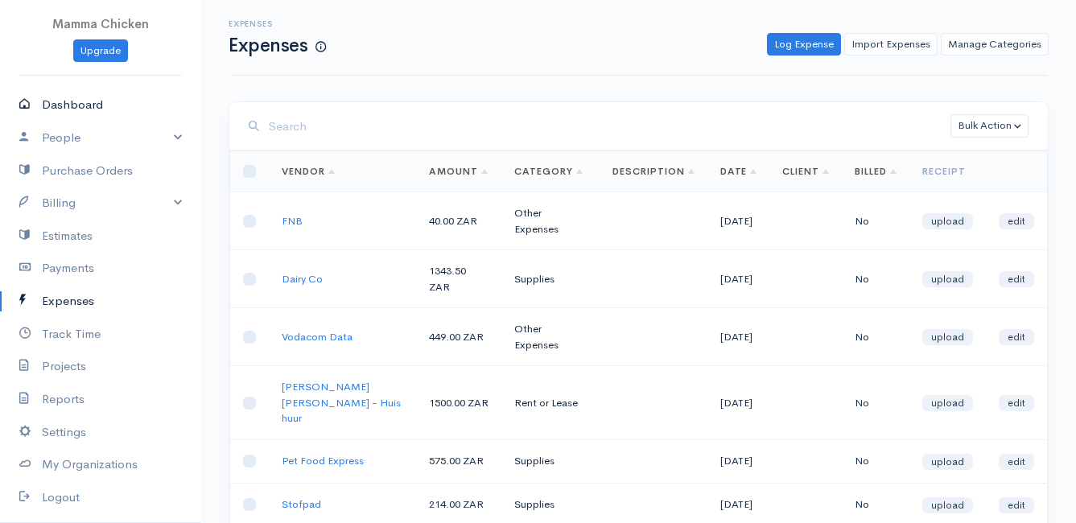
click at [68, 101] on link "Dashboard" at bounding box center [100, 105] width 201 height 33
select select "thistoyear"
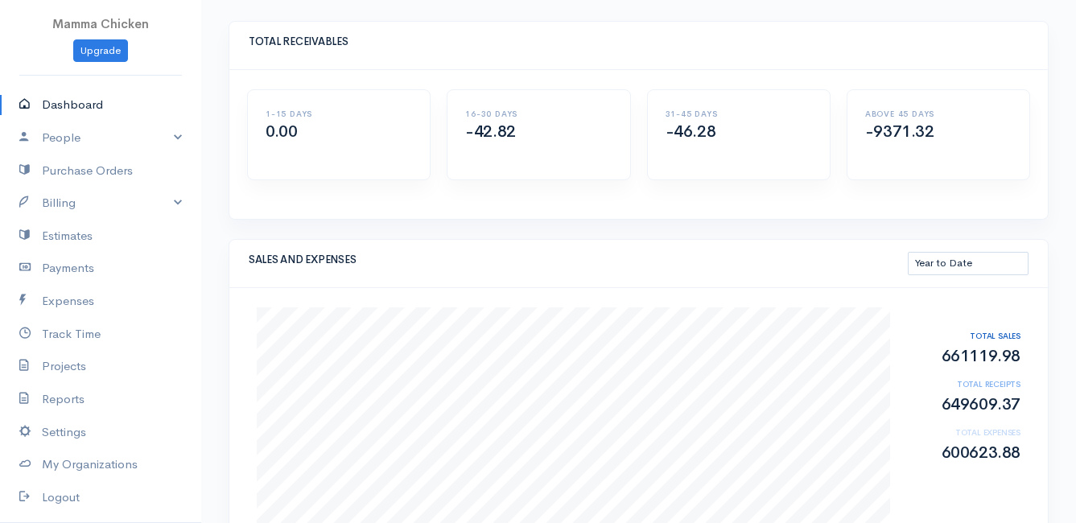
scroll to position [161, 0]
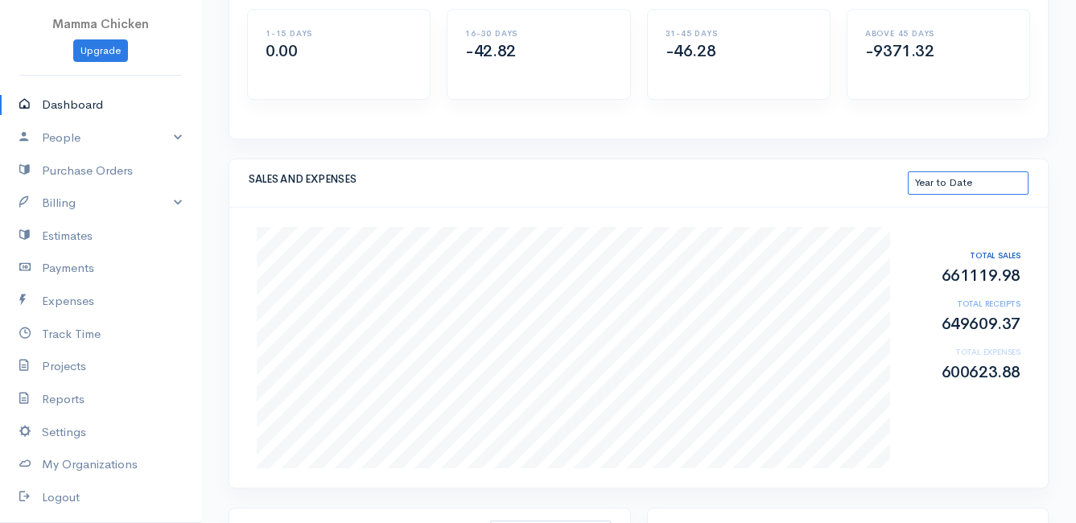
click at [971, 187] on select "This Month Last 30 Days Last 3 Months Last 12 Months Year to Date" at bounding box center [968, 182] width 121 height 23
select select "thismonth"
click at [908, 171] on select "This Month Last 30 Days Last 3 Months Last 12 Months Year to Date" at bounding box center [968, 182] width 121 height 23
select select "thismonth"
click at [967, 181] on select "This Month Last 30 Days Last 3 Months Last 12 Months Year to Date" at bounding box center [968, 182] width 121 height 23
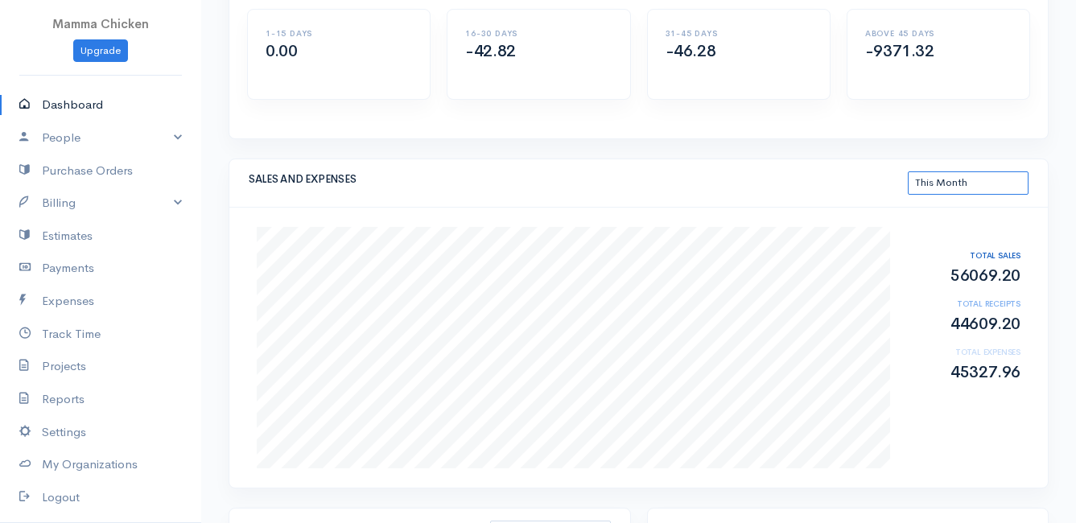
select select "365"
click at [908, 171] on select "This Month Last 30 Days Last 3 Months Last 12 Months Year to Date" at bounding box center [968, 182] width 121 height 23
select select "365"
click at [982, 188] on select "This Month Last 30 Days Last 3 Months Last 12 Months Year to Date" at bounding box center [968, 182] width 121 height 23
select select "thistoyear"
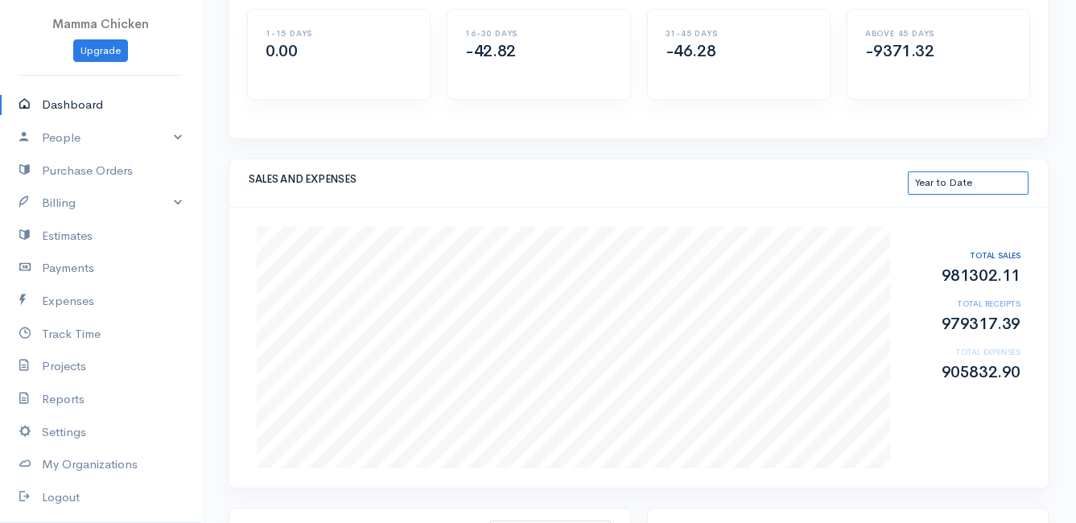
click at [908, 171] on select "This Month Last 30 Days Last 3 Months Last 12 Months Year to Date" at bounding box center [968, 182] width 121 height 23
select select "thistoyear"
click at [971, 180] on select "This Month Last 30 Days Last 3 Months Last 12 Months Year to Date" at bounding box center [968, 182] width 121 height 23
select select "365"
click at [908, 171] on select "This Month Last 30 Days Last 3 Months Last 12 Months Year to Date" at bounding box center [968, 182] width 121 height 23
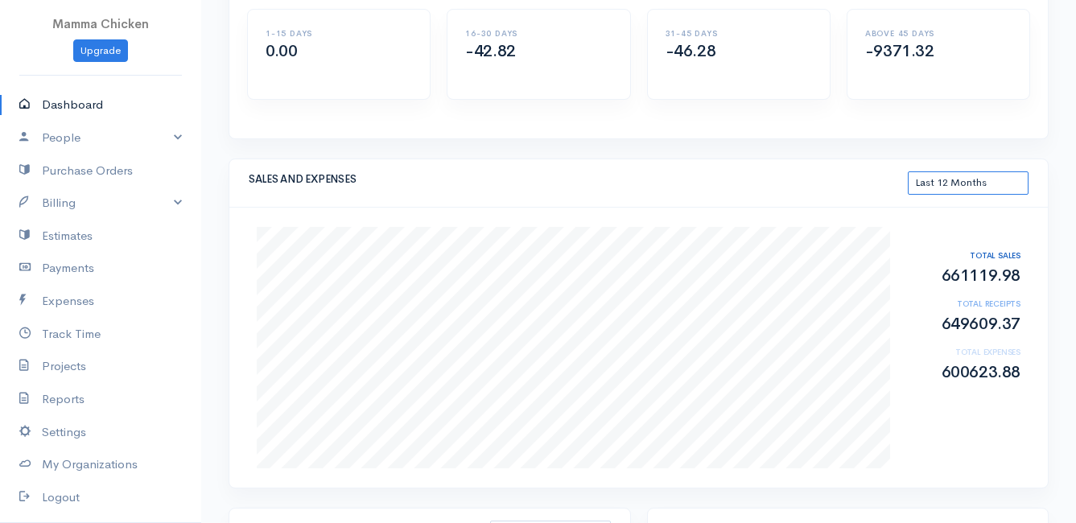
select select "365"
click at [972, 183] on select "This Month Last 30 Days Last 3 Months Last 12 Months Year to Date" at bounding box center [968, 182] width 121 height 23
select select "thistoyear"
click at [908, 171] on select "This Month Last 30 Days Last 3 Months Last 12 Months Year to Date" at bounding box center [968, 182] width 121 height 23
select select "thistoyear"
